Goal: Task Accomplishment & Management: Use online tool/utility

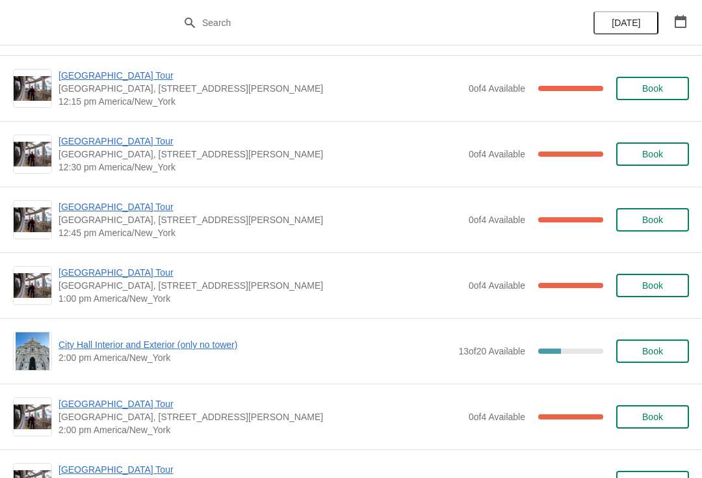
scroll to position [790, 0]
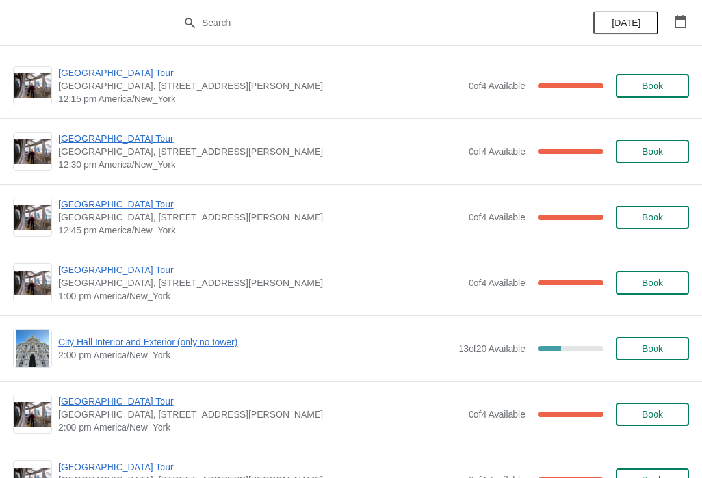
click at [95, 207] on span "[GEOGRAPHIC_DATA] Tour" at bounding box center [261, 204] width 404 height 13
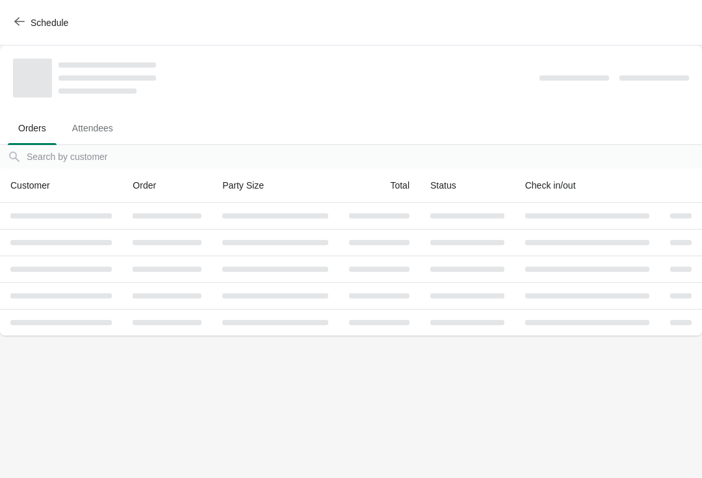
scroll to position [0, 0]
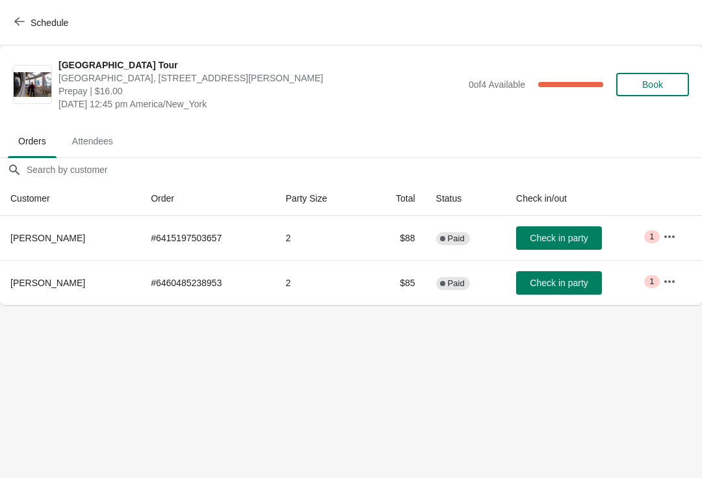
click at [553, 291] on button "Check in party" at bounding box center [559, 282] width 86 height 23
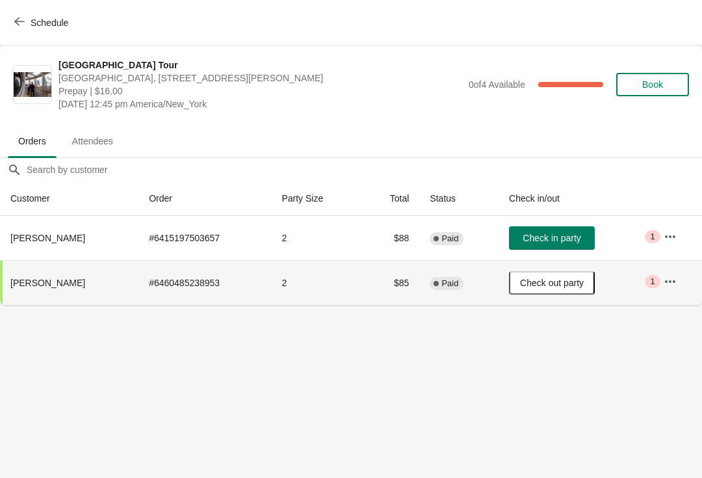
click at [15, 16] on icon "button" at bounding box center [19, 21] width 10 height 10
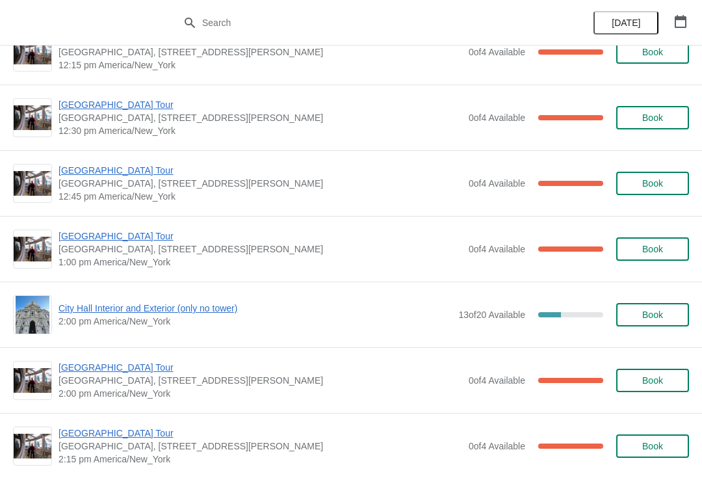
scroll to position [832, 0]
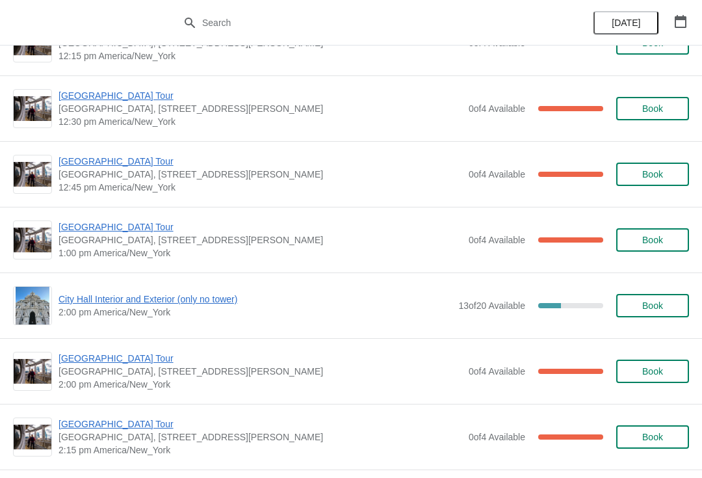
click at [98, 223] on span "[GEOGRAPHIC_DATA] Tour" at bounding box center [261, 226] width 404 height 13
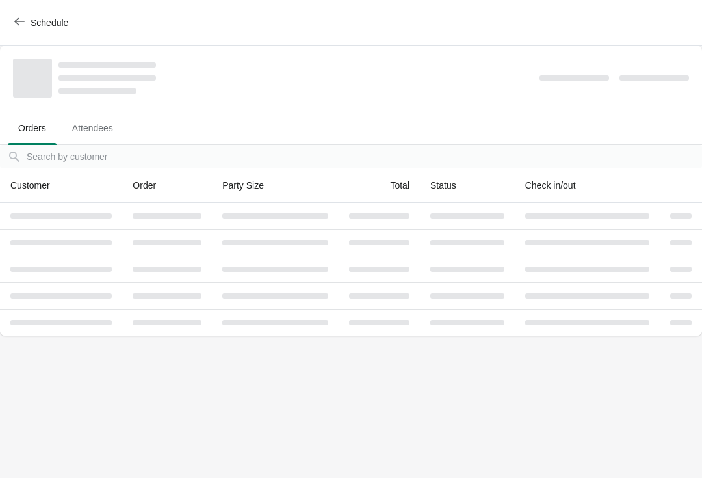
scroll to position [0, 0]
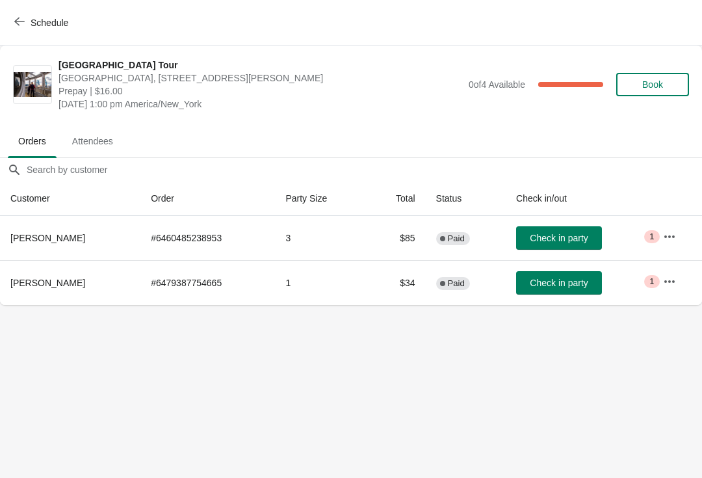
click at [559, 232] on button "Check in party" at bounding box center [559, 237] width 86 height 23
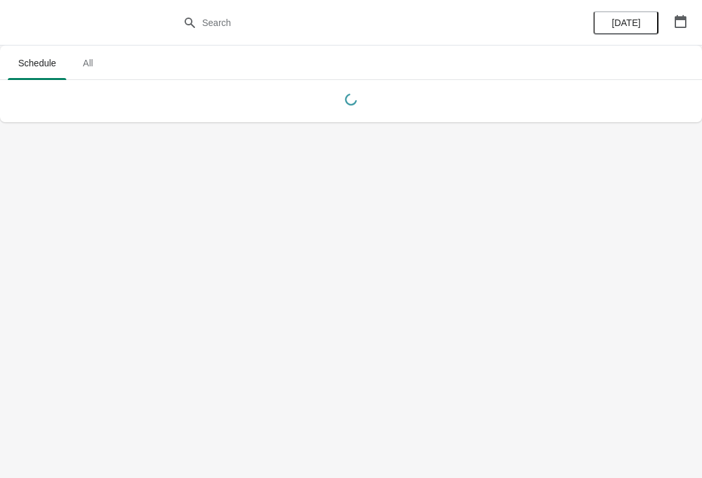
click at [678, 19] on icon "button" at bounding box center [681, 21] width 12 height 13
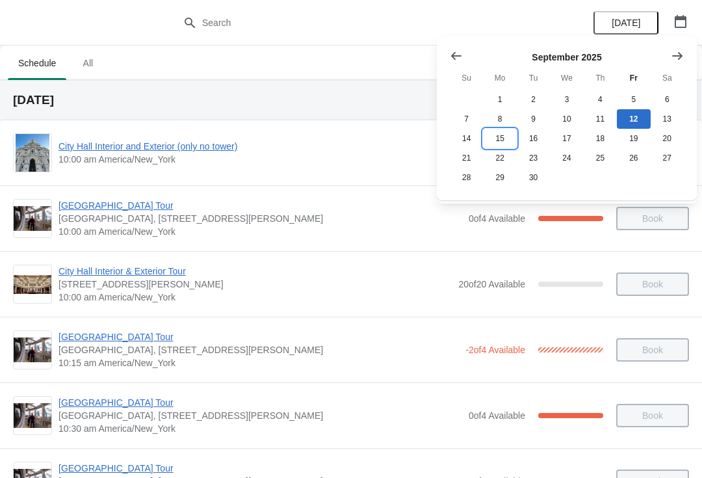
click at [499, 136] on button "15" at bounding box center [499, 139] width 33 height 20
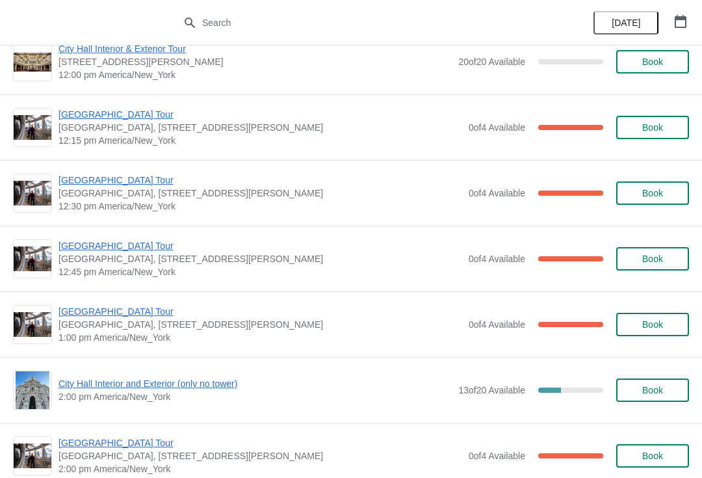
scroll to position [750, 0]
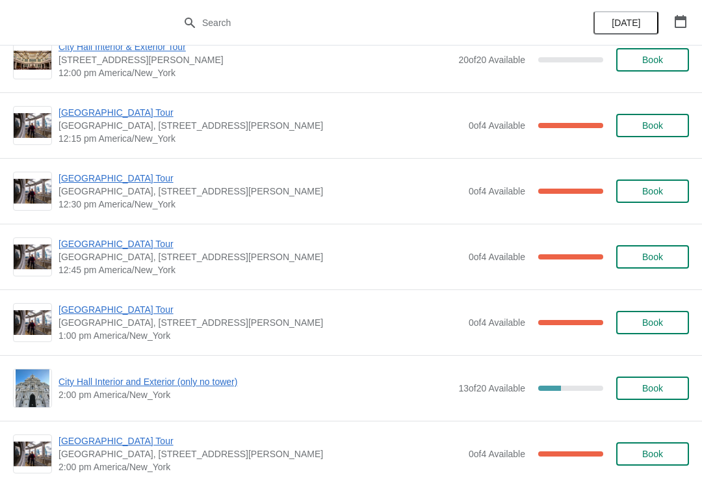
click at [84, 246] on span "[GEOGRAPHIC_DATA] Tour" at bounding box center [261, 243] width 404 height 13
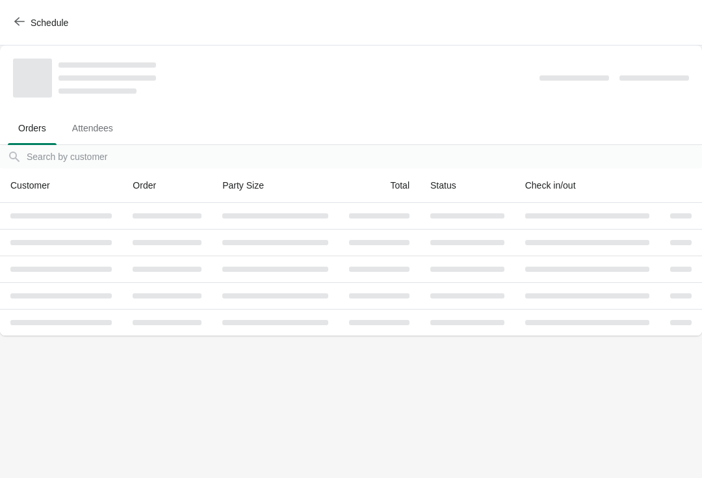
scroll to position [0, 0]
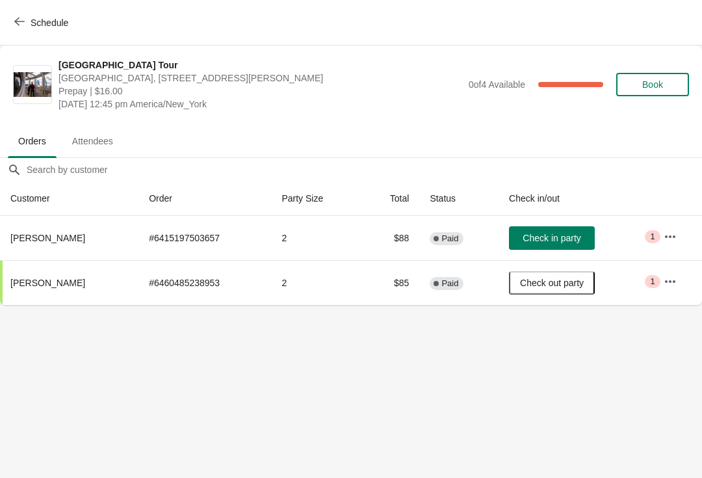
click at [18, 23] on icon "button" at bounding box center [19, 21] width 10 height 10
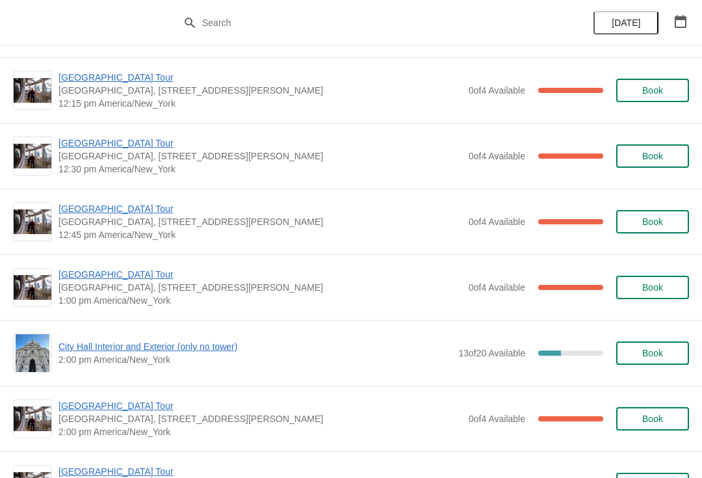
scroll to position [784, 0]
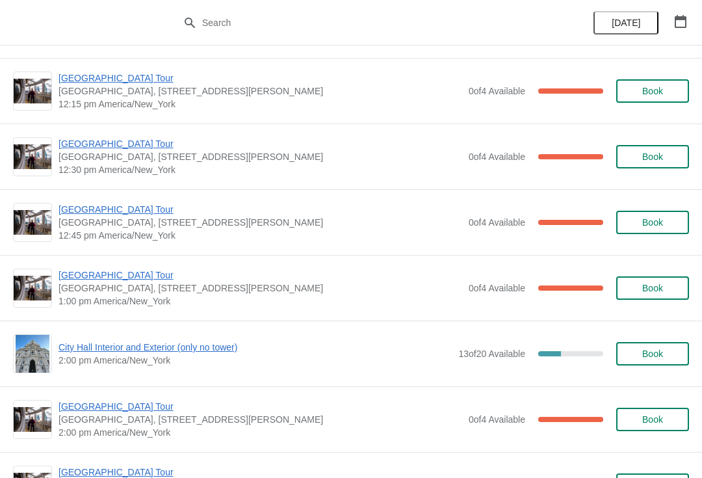
click at [79, 148] on span "[GEOGRAPHIC_DATA] Tour" at bounding box center [261, 143] width 404 height 13
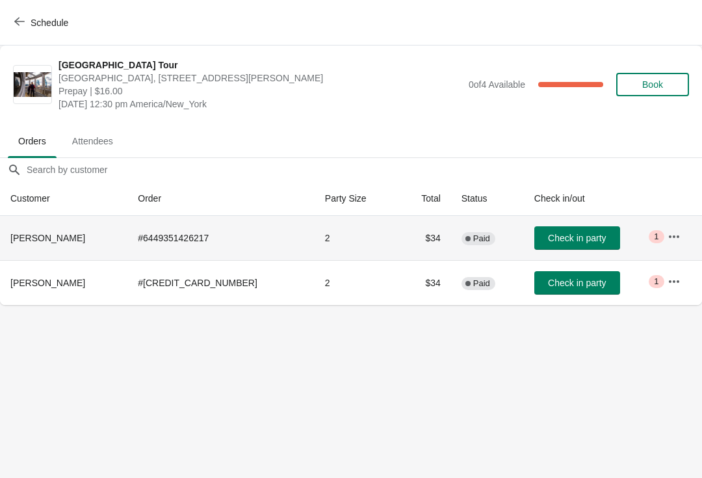
click at [557, 222] on td "Check in party" at bounding box center [590, 238] width 133 height 44
click at [566, 228] on button "Check in party" at bounding box center [578, 237] width 86 height 23
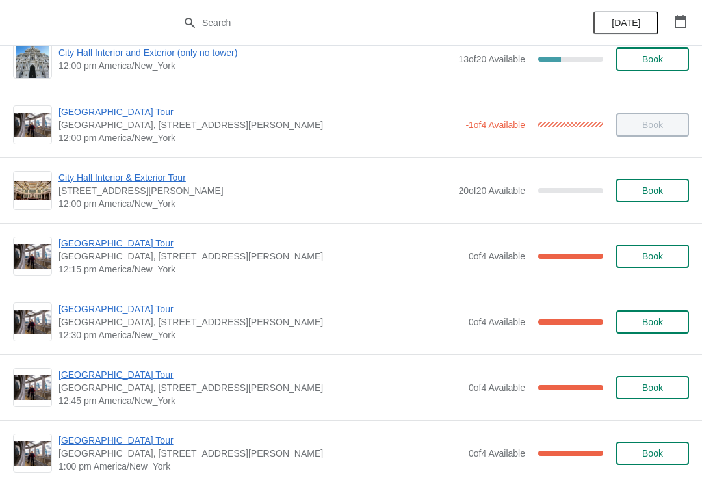
scroll to position [622, 0]
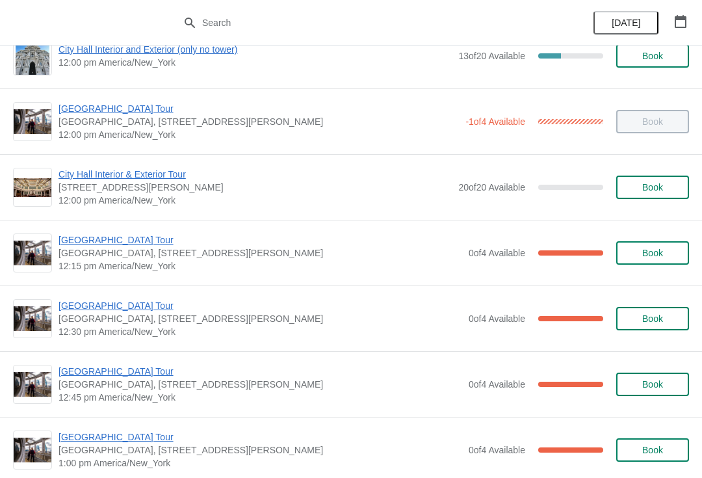
click at [110, 295] on div "[GEOGRAPHIC_DATA] [GEOGRAPHIC_DATA], [STREET_ADDRESS][PERSON_NAME] 12:30 pm [GE…" at bounding box center [351, 319] width 702 height 66
click at [88, 308] on span "[GEOGRAPHIC_DATA] Tour" at bounding box center [261, 305] width 404 height 13
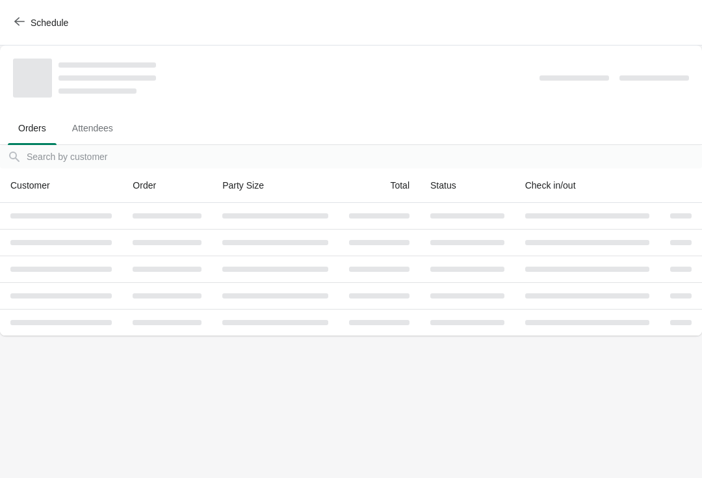
scroll to position [0, 0]
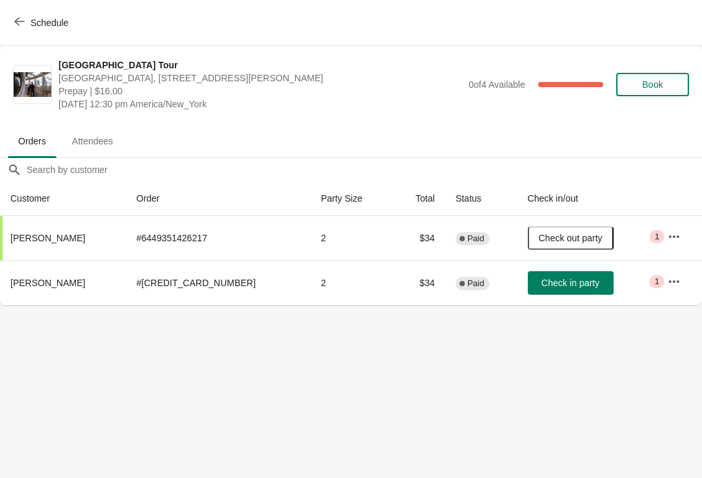
click at [557, 276] on button "Check in party" at bounding box center [571, 282] width 86 height 23
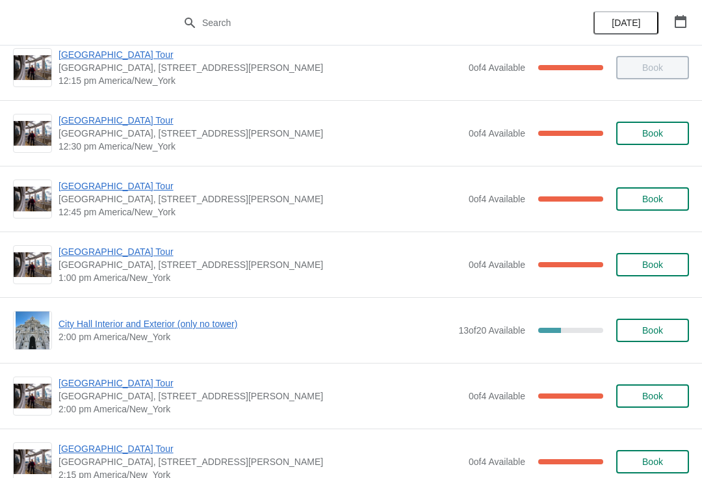
scroll to position [808, 0]
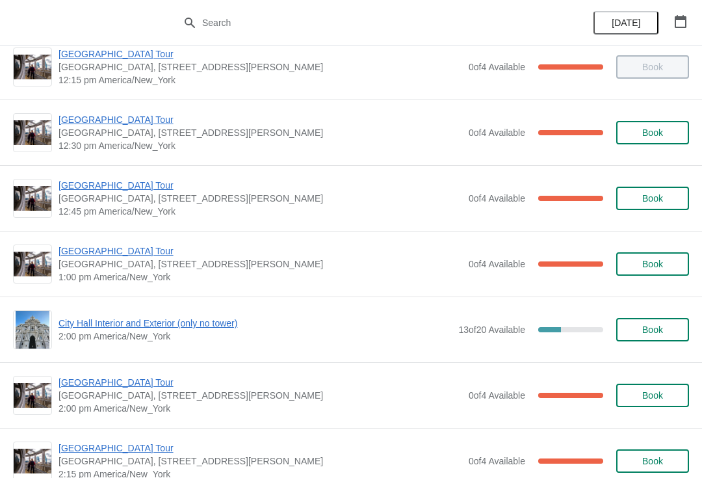
click at [87, 249] on span "[GEOGRAPHIC_DATA] Tour" at bounding box center [261, 251] width 404 height 13
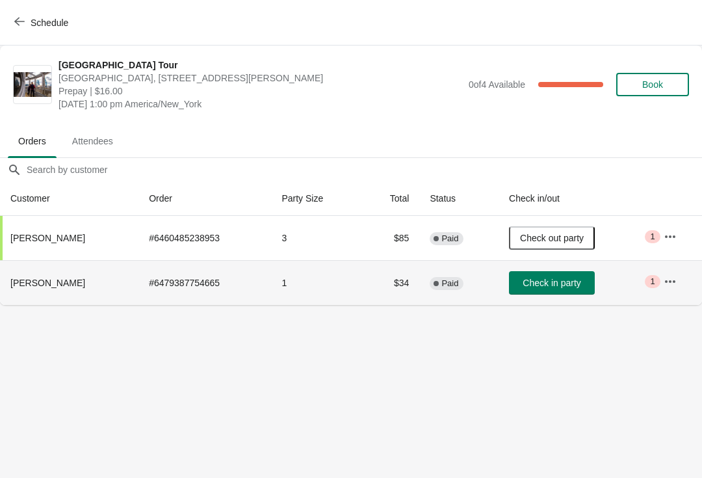
click at [566, 269] on td "Check in party" at bounding box center [576, 282] width 155 height 45
click at [571, 280] on span "Check in party" at bounding box center [552, 283] width 58 height 10
click at [30, 11] on button "Schedule" at bounding box center [43, 22] width 72 height 23
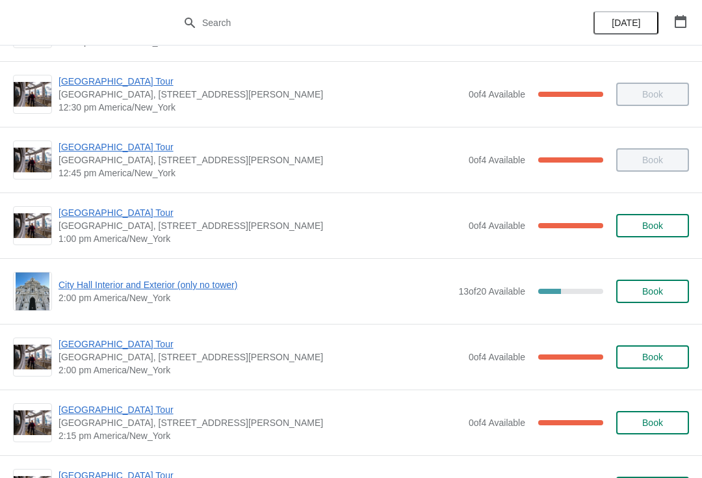
scroll to position [849, 0]
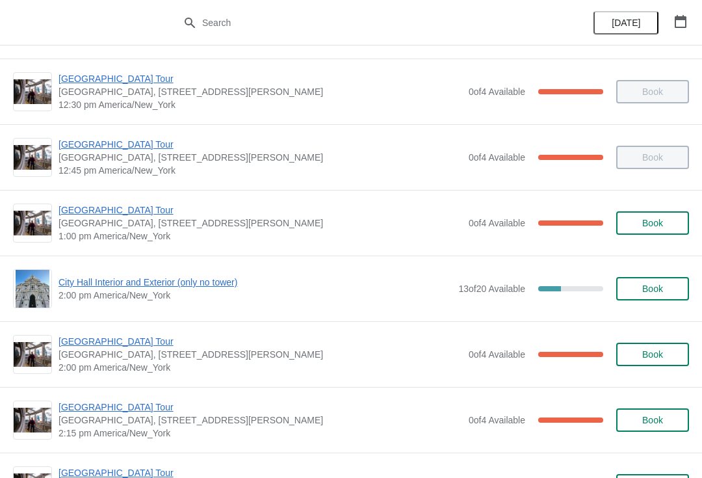
click at [78, 226] on span "[GEOGRAPHIC_DATA], [STREET_ADDRESS][PERSON_NAME]" at bounding box center [261, 223] width 404 height 13
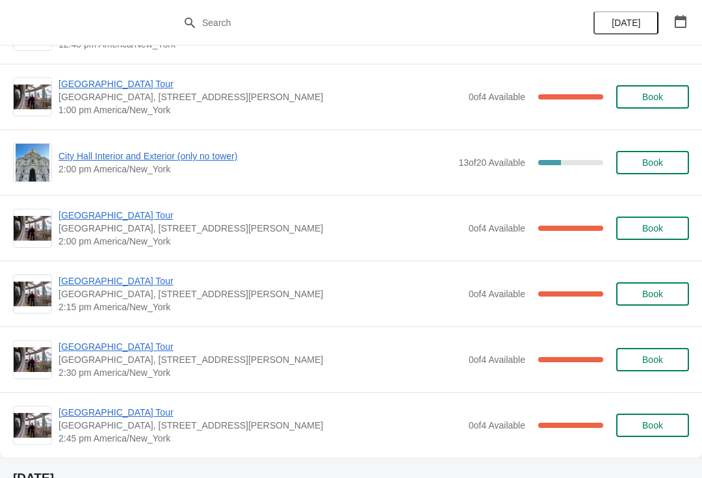
scroll to position [974, 0]
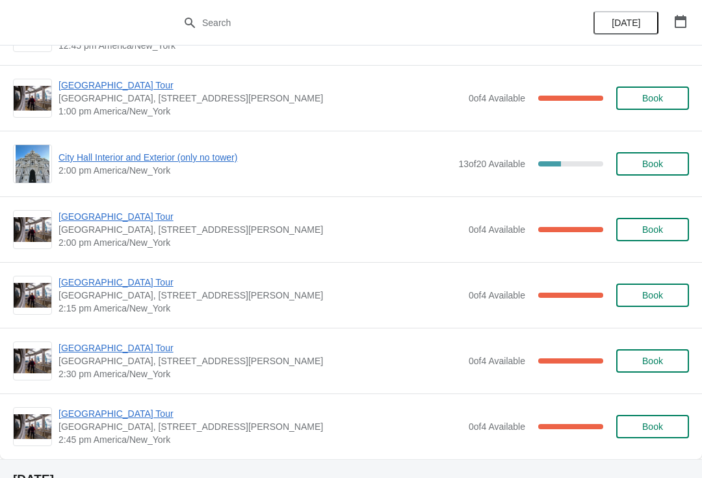
click at [77, 222] on span "[GEOGRAPHIC_DATA] Tour" at bounding box center [261, 216] width 404 height 13
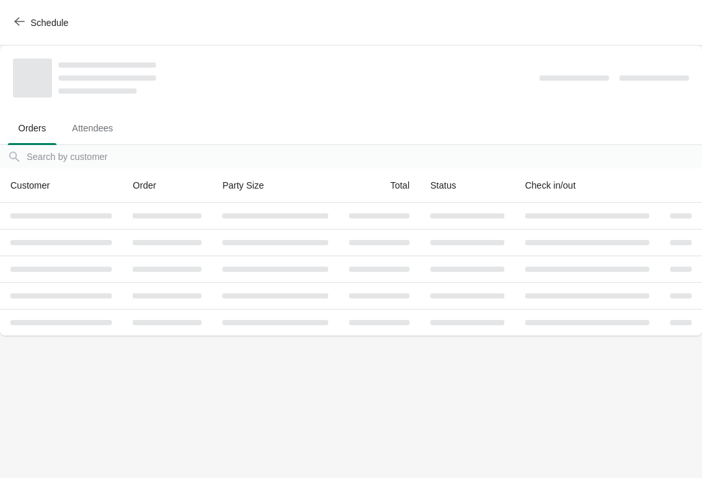
scroll to position [0, 0]
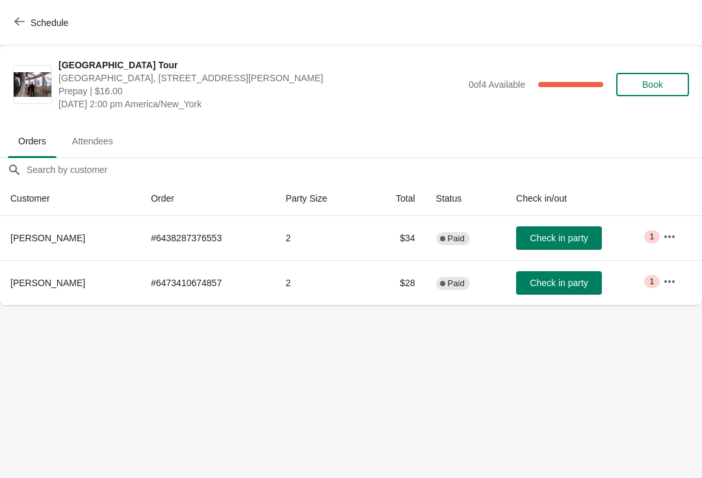
click at [33, 11] on button "Schedule" at bounding box center [43, 22] width 72 height 23
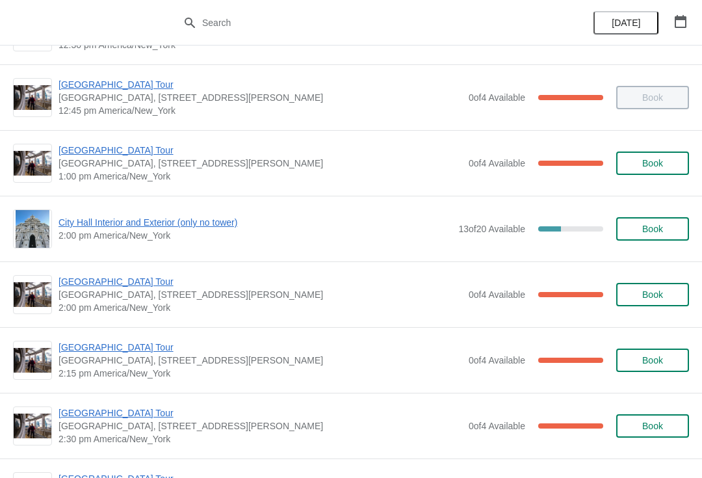
scroll to position [925, 0]
